Goal: Task Accomplishment & Management: Complete application form

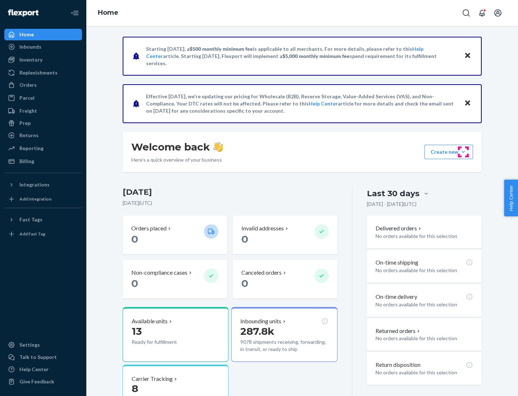
click at [464, 152] on button "Create new Create new inbound Create new order Create new product" at bounding box center [449, 152] width 49 height 14
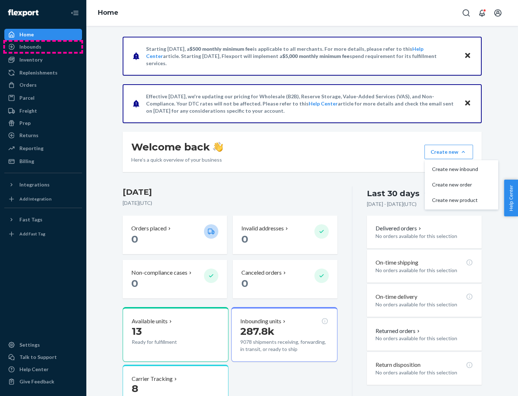
click at [43, 47] on div "Inbounds" at bounding box center [43, 47] width 76 height 10
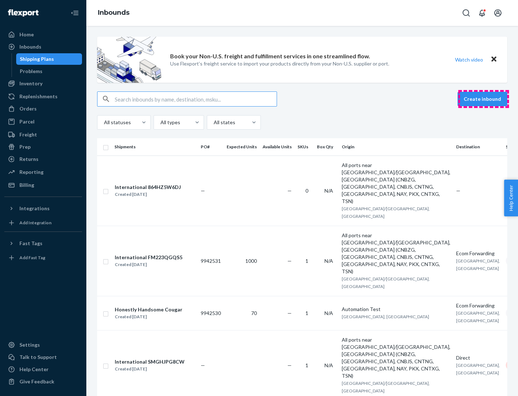
click at [484, 99] on button "Create inbound" at bounding box center [483, 99] width 50 height 14
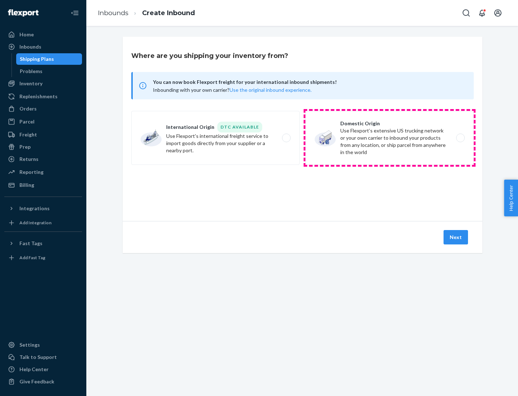
click at [390, 138] on label "Domestic Origin Use Flexport’s extensive US trucking network or your own carrie…" at bounding box center [390, 138] width 168 height 54
click at [460, 138] on input "Domestic Origin Use Flexport’s extensive US trucking network or your own carrie…" at bounding box center [462, 138] width 5 height 5
radio input "true"
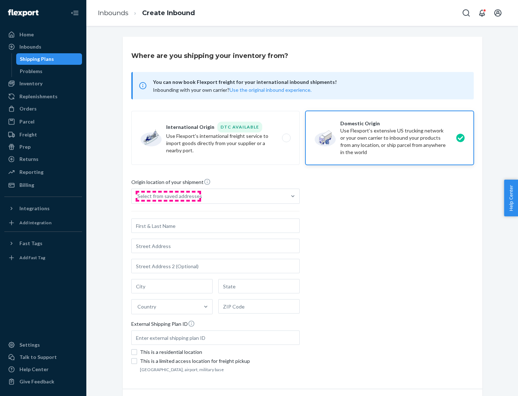
click at [168, 196] on div "Select from saved addresses" at bounding box center [170, 196] width 65 height 7
click at [138, 196] on input "Select from saved addresses" at bounding box center [138, 196] width 1 height 7
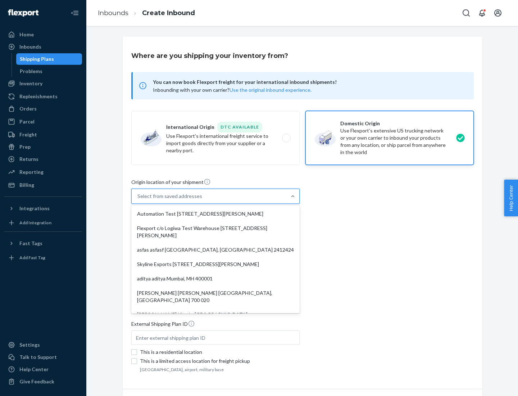
scroll to position [3, 0]
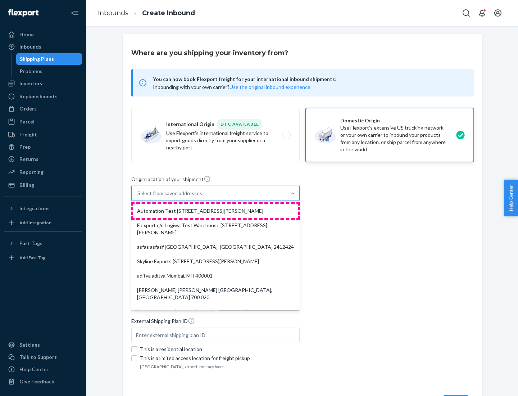
click at [216, 211] on div "Automation Test [STREET_ADDRESS][PERSON_NAME]" at bounding box center [216, 211] width 166 height 14
click at [138, 197] on input "option Automation Test [STREET_ADDRESS][PERSON_NAME]. 9 results available. Use …" at bounding box center [138, 193] width 1 height 7
type input "Automation Test"
type input "9th Floor"
type input "[GEOGRAPHIC_DATA]"
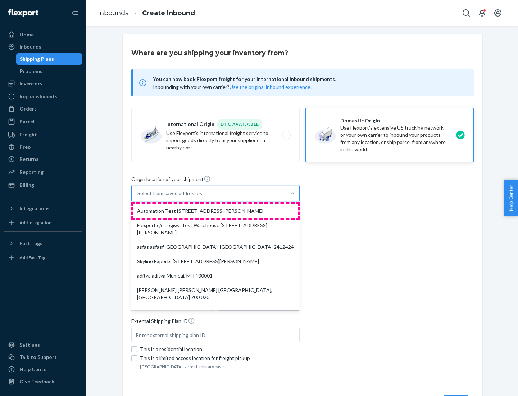
type input "CA"
type input "94104"
type input "[STREET_ADDRESS][PERSON_NAME]"
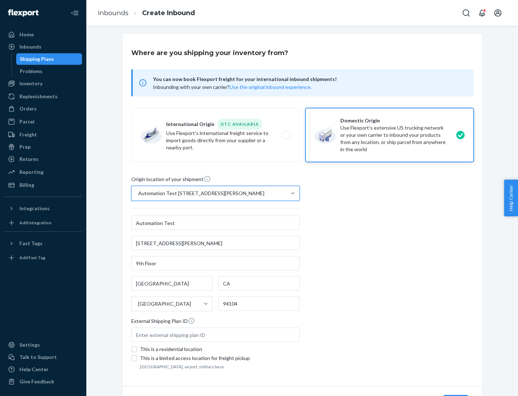
scroll to position [42, 0]
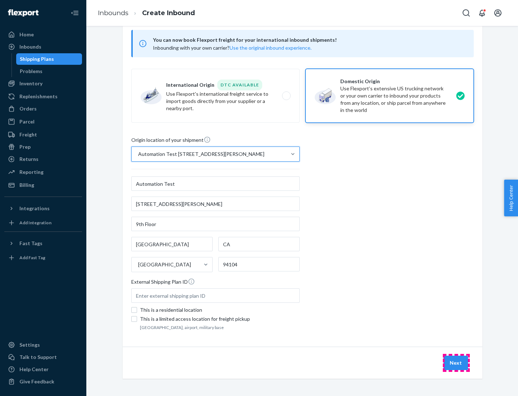
click at [456, 363] on button "Next" at bounding box center [456, 363] width 24 height 14
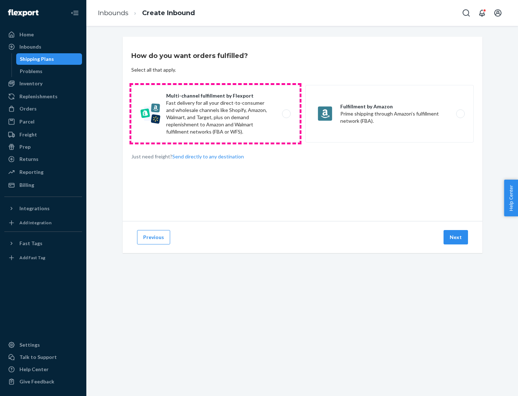
click at [216, 114] on label "Multi-channel fulfillment by Flexport Fast delivery for all your direct-to-cons…" at bounding box center [215, 114] width 168 height 58
click at [286, 114] on input "Multi-channel fulfillment by Flexport Fast delivery for all your direct-to-cons…" at bounding box center [288, 114] width 5 height 5
radio input "true"
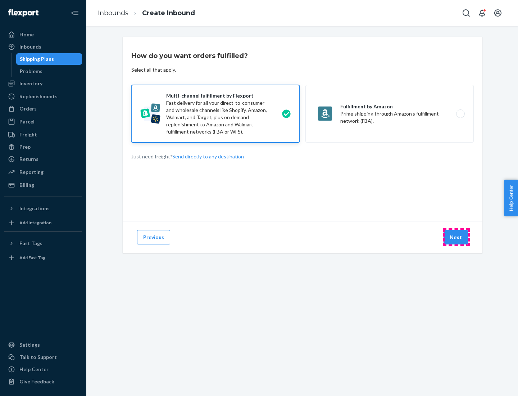
click at [456, 237] on button "Next" at bounding box center [456, 237] width 24 height 14
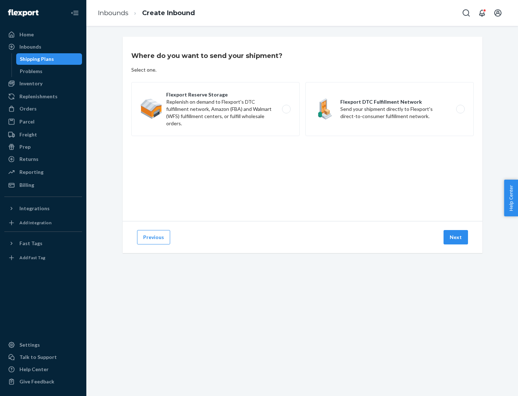
click at [390, 109] on label "Flexport DTC Fulfillment Network Send your shipment directly to Flexport's dire…" at bounding box center [390, 109] width 168 height 54
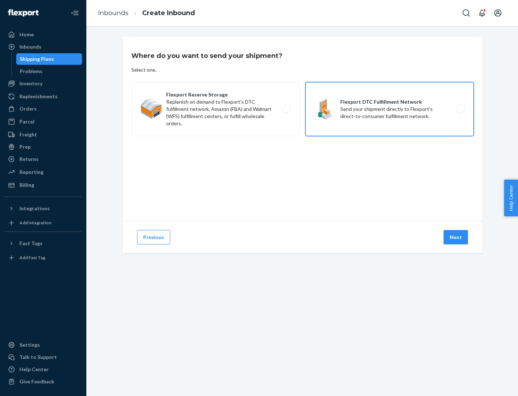
click at [460, 109] on input "Flexport DTC Fulfillment Network Send your shipment directly to Flexport's dire…" at bounding box center [462, 109] width 5 height 5
radio input "true"
click at [456, 237] on button "Next" at bounding box center [456, 237] width 24 height 14
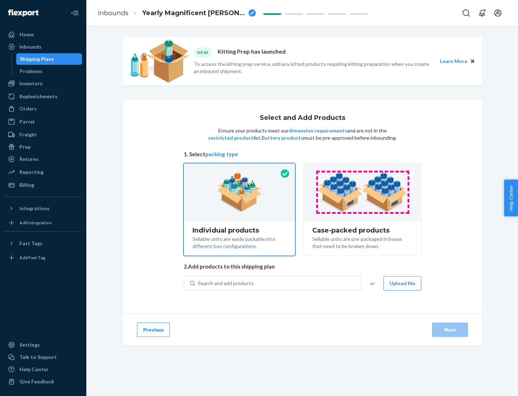
click at [363, 192] on img at bounding box center [363, 192] width 90 height 40
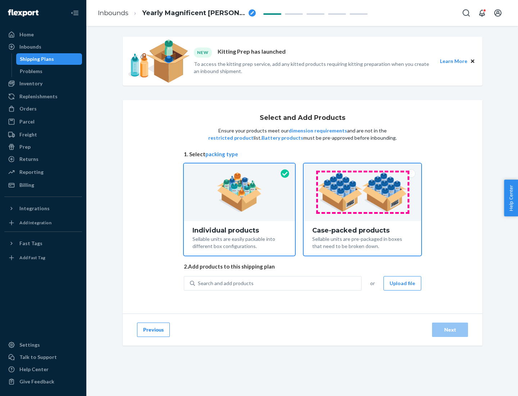
click at [363, 168] on input "Case-packed products Sellable units are pre-packaged in boxes that need to be b…" at bounding box center [362, 165] width 5 height 5
radio input "true"
radio input "false"
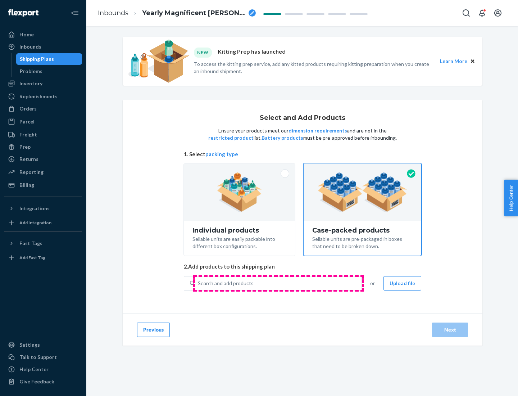
click at [279, 283] on div "Search and add products" at bounding box center [278, 283] width 166 height 13
click at [199, 283] on input "Search and add products" at bounding box center [198, 283] width 1 height 7
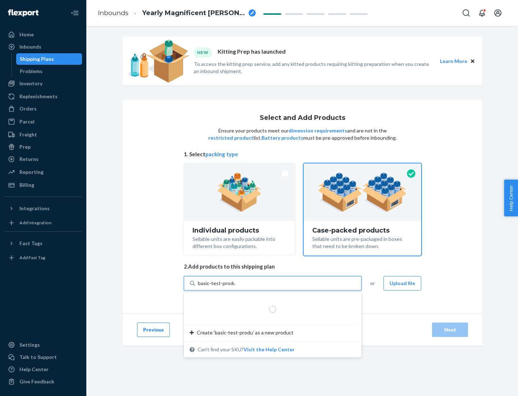
type input "basic-test-product-1"
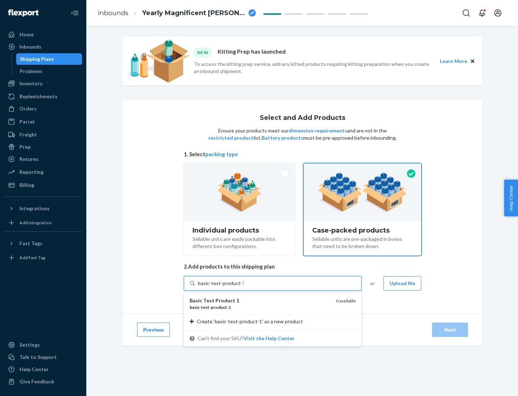
click at [260, 307] on div "basic - test - product - 1" at bounding box center [260, 307] width 141 height 6
click at [244, 287] on input "basic-test-product-1" at bounding box center [221, 283] width 46 height 7
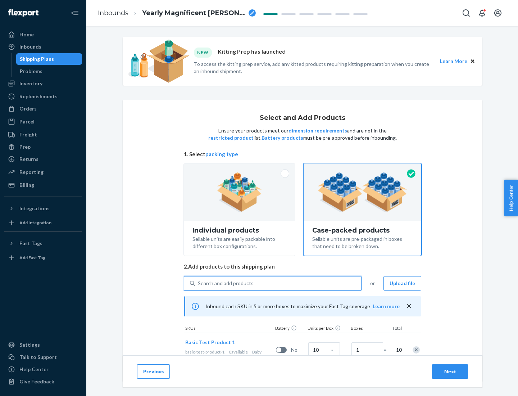
scroll to position [26, 0]
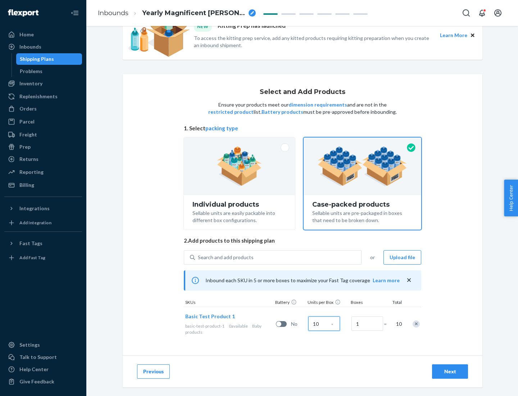
type input "10"
type input "7"
click at [450, 372] on div "Next" at bounding box center [450, 371] width 24 height 7
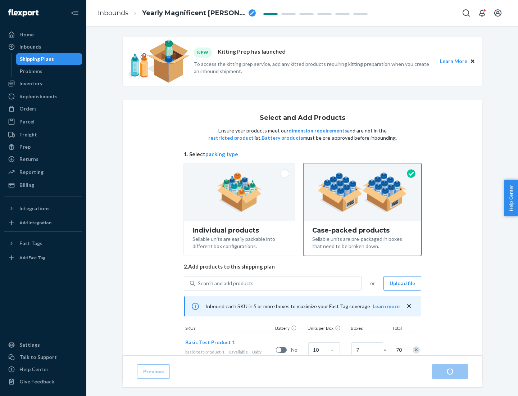
radio input "true"
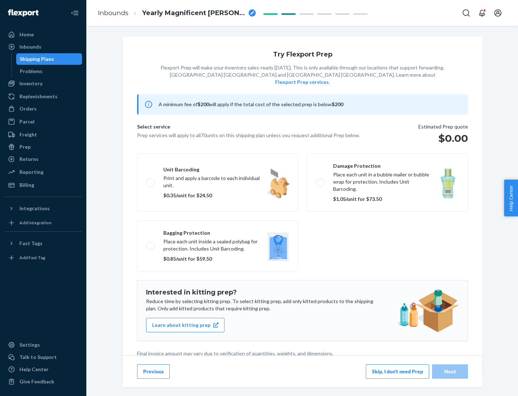
scroll to position [2, 0]
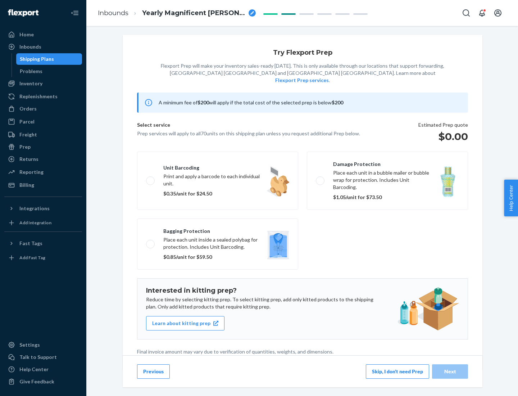
click at [218, 229] on label "Bagging protection Place each unit inside a sealed polybag for protection. Incl…" at bounding box center [217, 244] width 161 height 51
click at [151, 242] on input "Bagging protection Place each unit inside a sealed polybag for protection. Incl…" at bounding box center [148, 244] width 5 height 5
checkbox input "true"
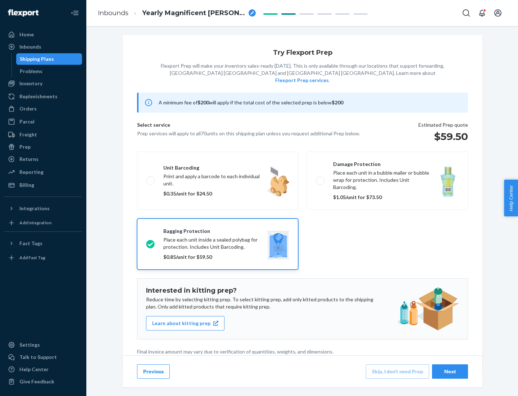
click at [450, 371] on div "Next" at bounding box center [450, 371] width 24 height 7
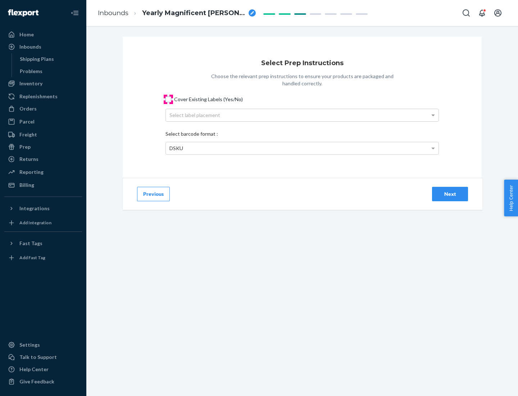
click at [168, 99] on input "Cover Existing Labels (Yes/No)" at bounding box center [169, 99] width 6 height 6
checkbox input "true"
click at [302, 115] on div "Select label placement" at bounding box center [302, 115] width 273 height 12
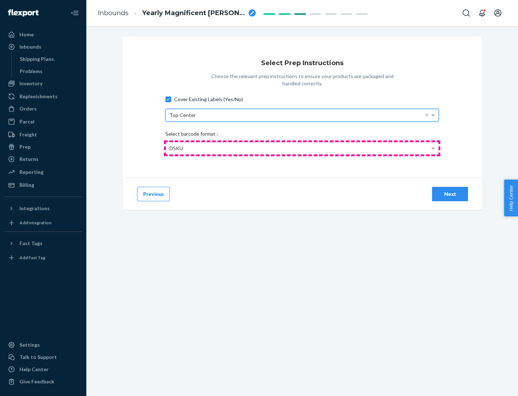
click at [302, 148] on div "DSKU" at bounding box center [302, 148] width 273 height 12
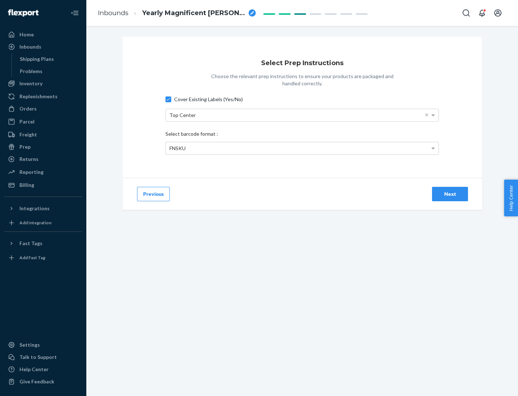
click at [450, 194] on div "Next" at bounding box center [450, 193] width 24 height 7
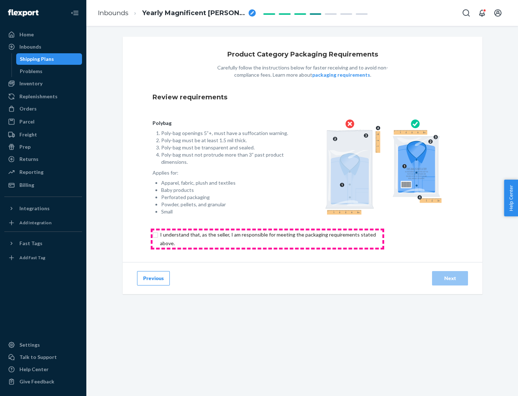
click at [267, 239] on input "checkbox" at bounding box center [272, 238] width 239 height 17
checkbox input "true"
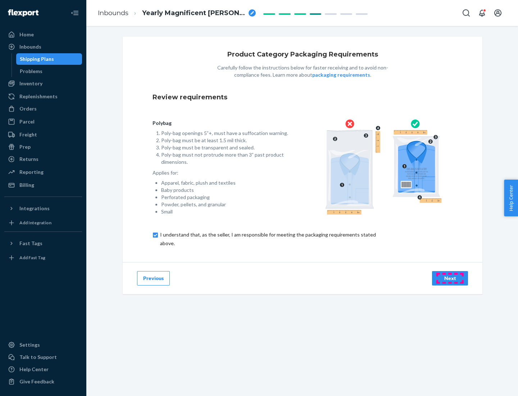
click at [450, 278] on div "Next" at bounding box center [450, 278] width 24 height 7
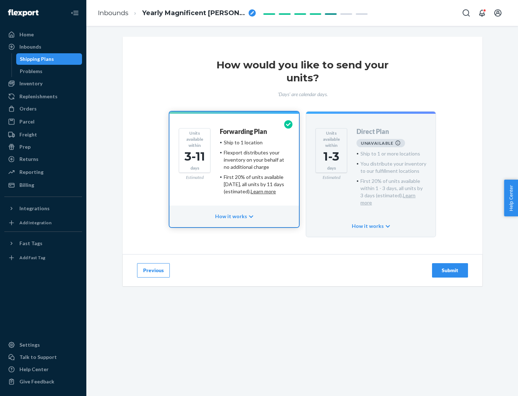
click at [244, 131] on h4 "Forwarding Plan" at bounding box center [243, 131] width 47 height 7
click at [450, 267] on div "Submit" at bounding box center [450, 270] width 24 height 7
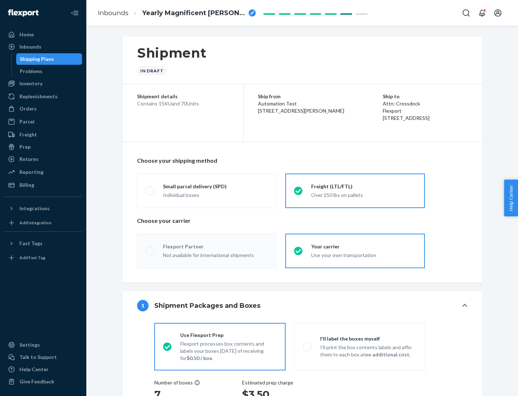
radio input "true"
radio input "false"
radio input "true"
radio input "false"
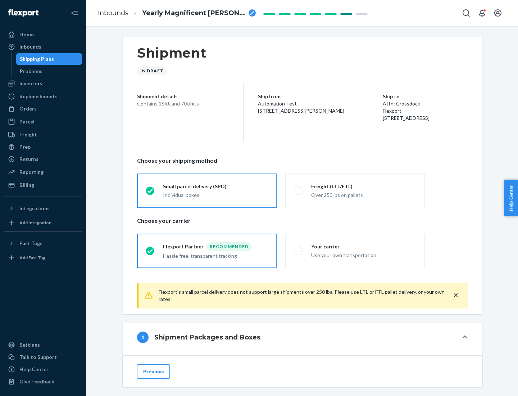
click at [355, 190] on div "Over 250 lbs on pallets" at bounding box center [363, 194] width 105 height 9
click at [299, 190] on input "Freight (LTL/FTL) Over 250 lbs on pallets" at bounding box center [296, 190] width 5 height 5
radio input "true"
radio input "false"
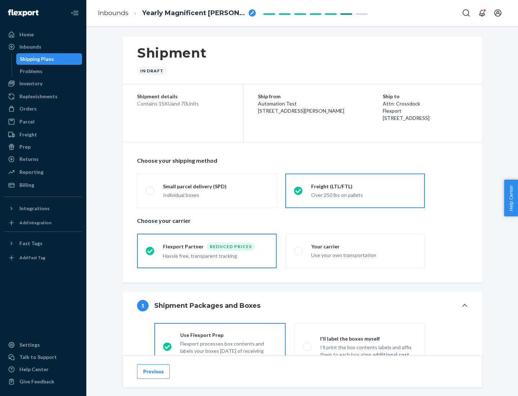
scroll to position [40, 0]
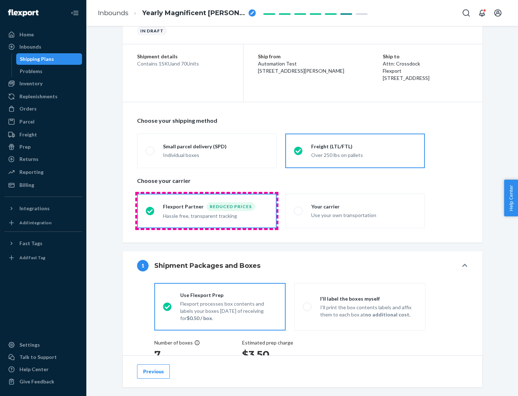
click at [207, 211] on div "Hassle free, transparent tracking" at bounding box center [215, 215] width 105 height 9
click at [150, 211] on input "Flexport Partner Reduced prices Hassle free, transparent tracking" at bounding box center [148, 210] width 5 height 5
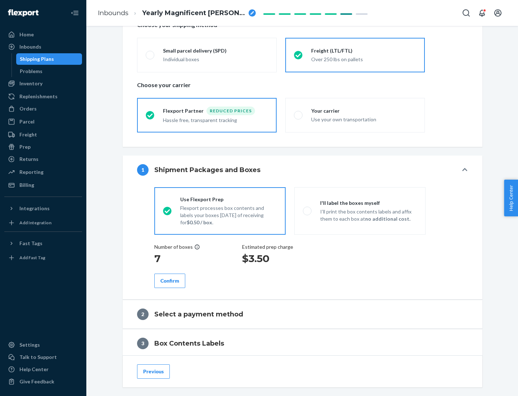
click at [360, 211] on p "I’ll print the box contents labels and affix them to each box at no additional …" at bounding box center [368, 215] width 97 height 14
click at [308, 211] on input "I'll label the boxes myself I’ll print the box contents labels and affix them t…" at bounding box center [305, 210] width 5 height 5
radio input "true"
radio input "false"
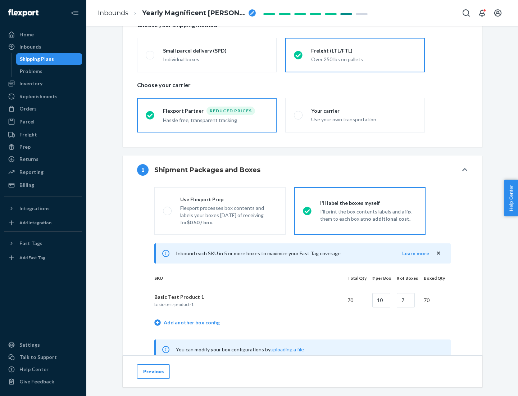
scroll to position [225, 0]
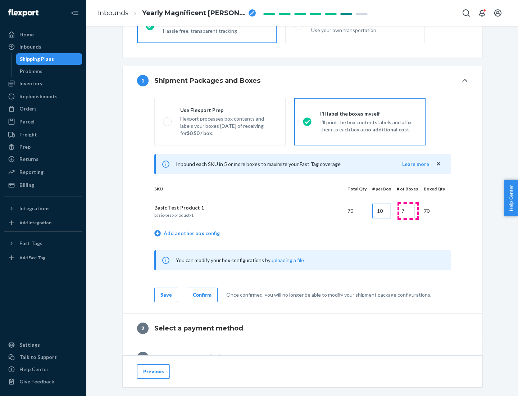
type input "10"
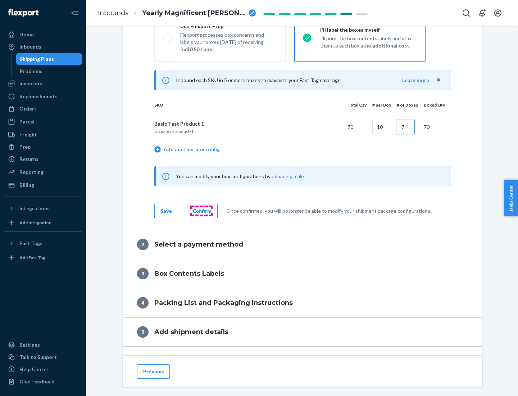
type input "7"
click at [201, 211] on div "Confirm" at bounding box center [202, 210] width 19 height 7
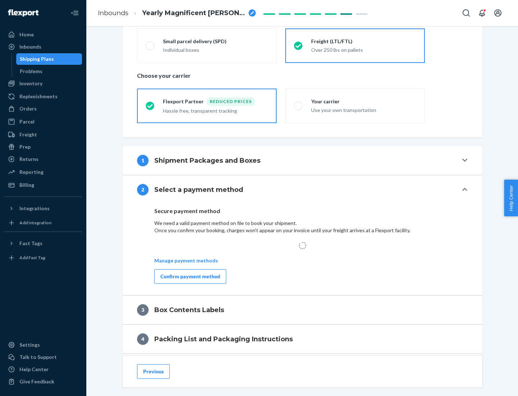
scroll to position [211, 0]
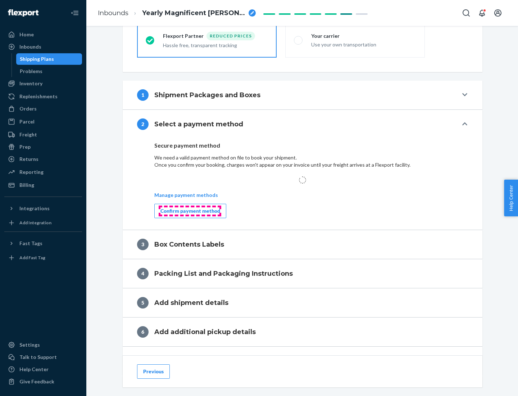
click at [190, 211] on div "Confirm payment method" at bounding box center [191, 210] width 60 height 7
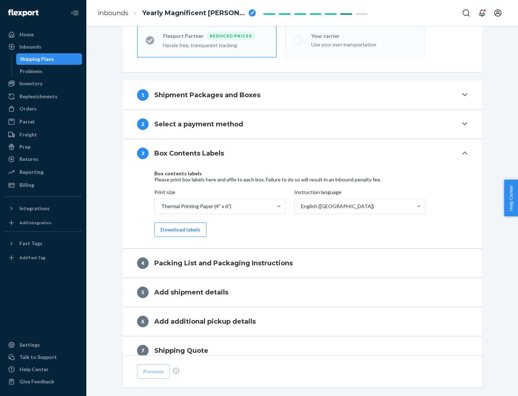
scroll to position [229, 0]
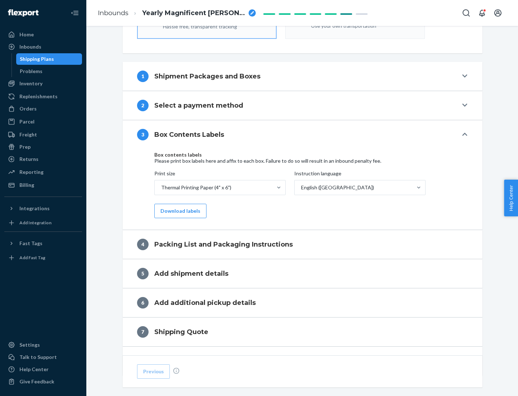
click at [179, 211] on button "Download labels" at bounding box center [180, 211] width 52 height 14
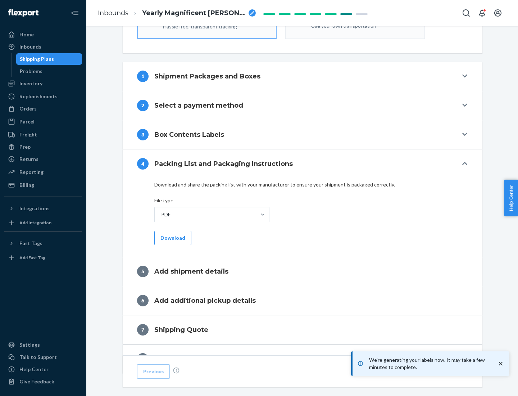
scroll to position [256, 0]
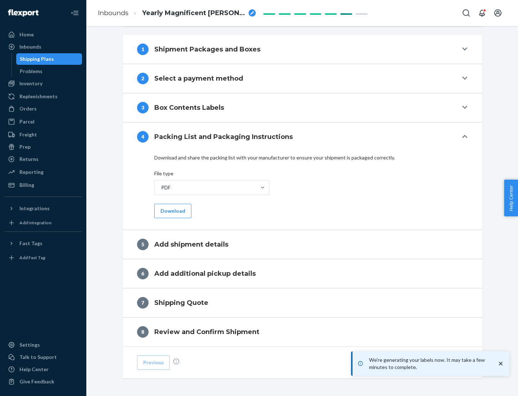
click at [172, 211] on button "Download" at bounding box center [172, 211] width 37 height 14
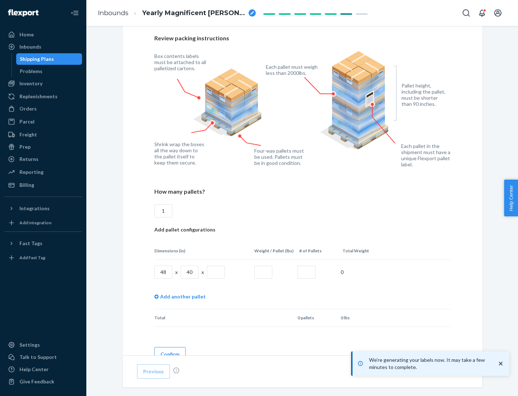
scroll to position [523, 0]
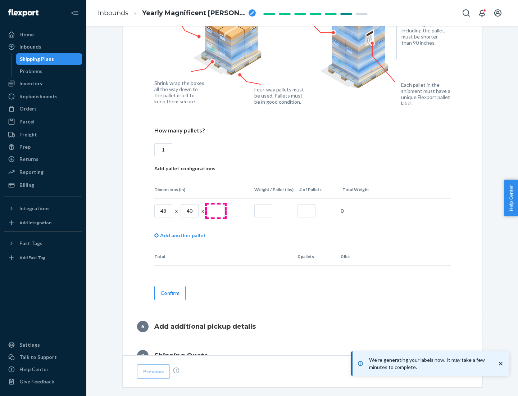
type input "1"
type input "40"
type input "200"
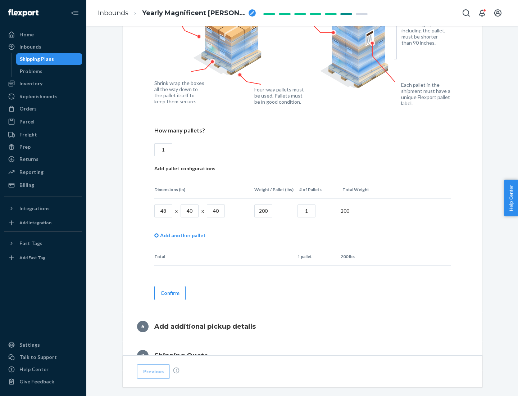
scroll to position [605, 0]
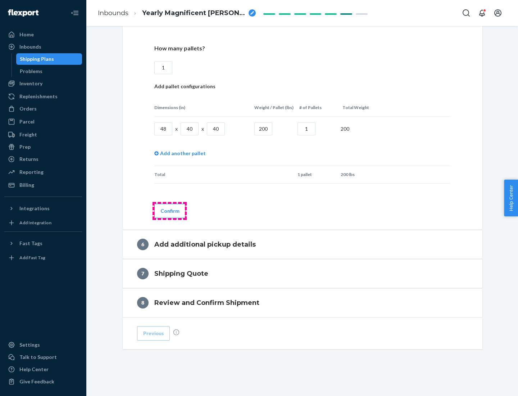
type input "1"
click at [170, 211] on button "Confirm" at bounding box center [169, 211] width 31 height 14
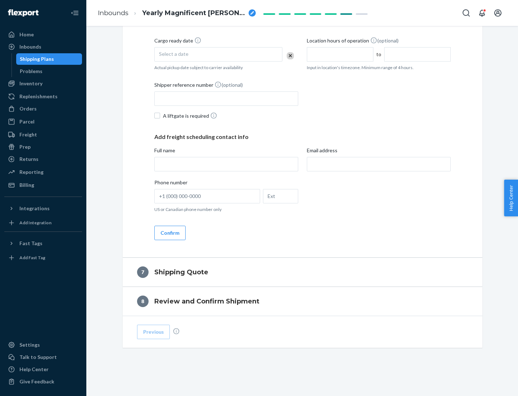
scroll to position [275, 0]
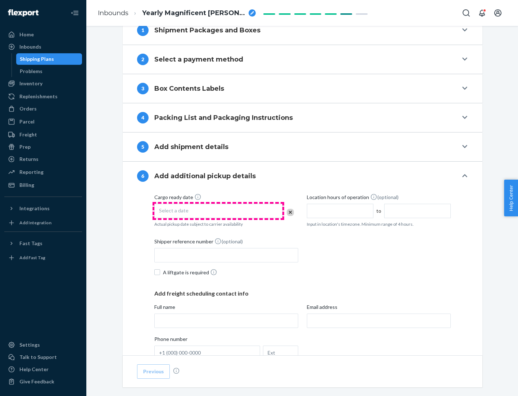
click at [219, 211] on div "Select a date" at bounding box center [218, 211] width 128 height 14
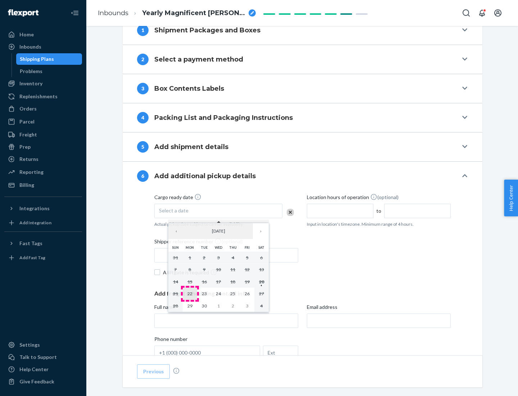
click at [190, 293] on abbr "22" at bounding box center [190, 293] width 5 height 5
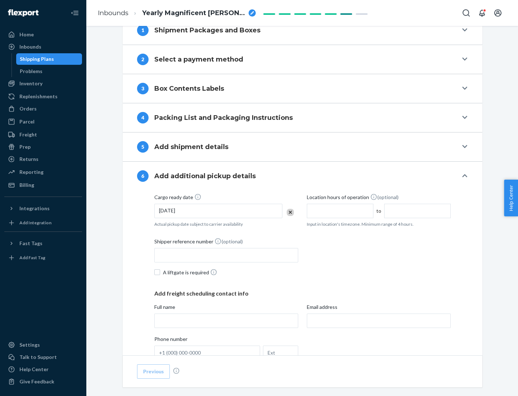
scroll to position [385, 0]
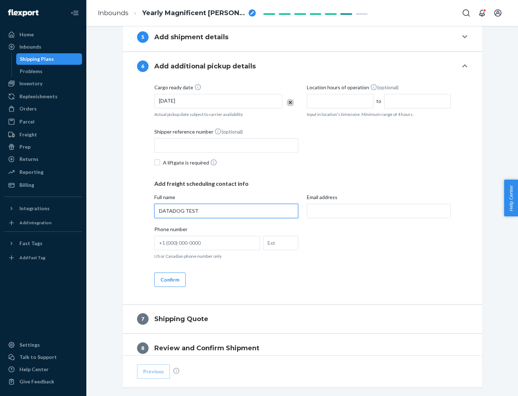
type input "DATADOG TEST"
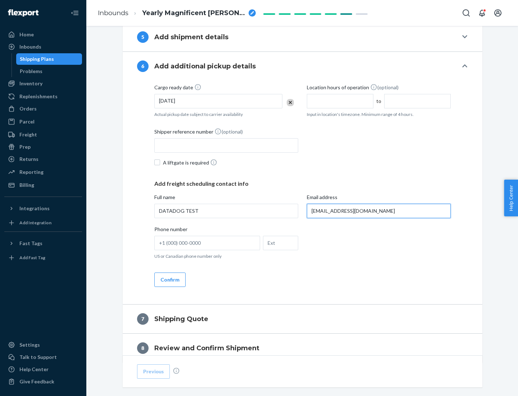
scroll to position [417, 0]
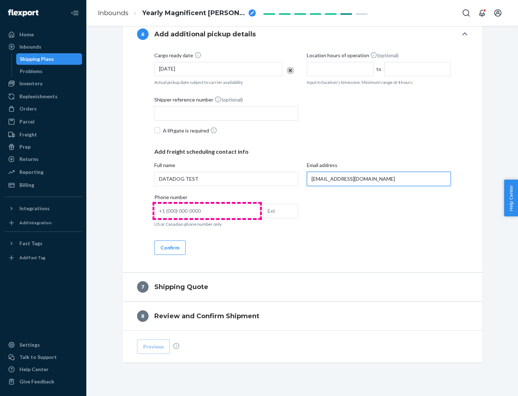
type input "[EMAIL_ADDRESS][DOMAIN_NAME]"
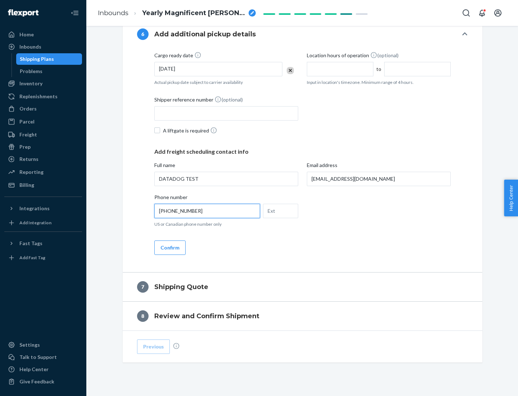
scroll to position [432, 0]
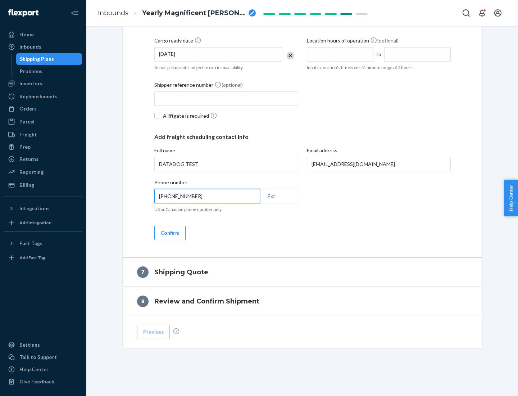
type input "[PHONE_NUMBER]"
click at [170, 233] on button "Confirm" at bounding box center [169, 233] width 31 height 14
